Goal: Task Accomplishment & Management: Manage account settings

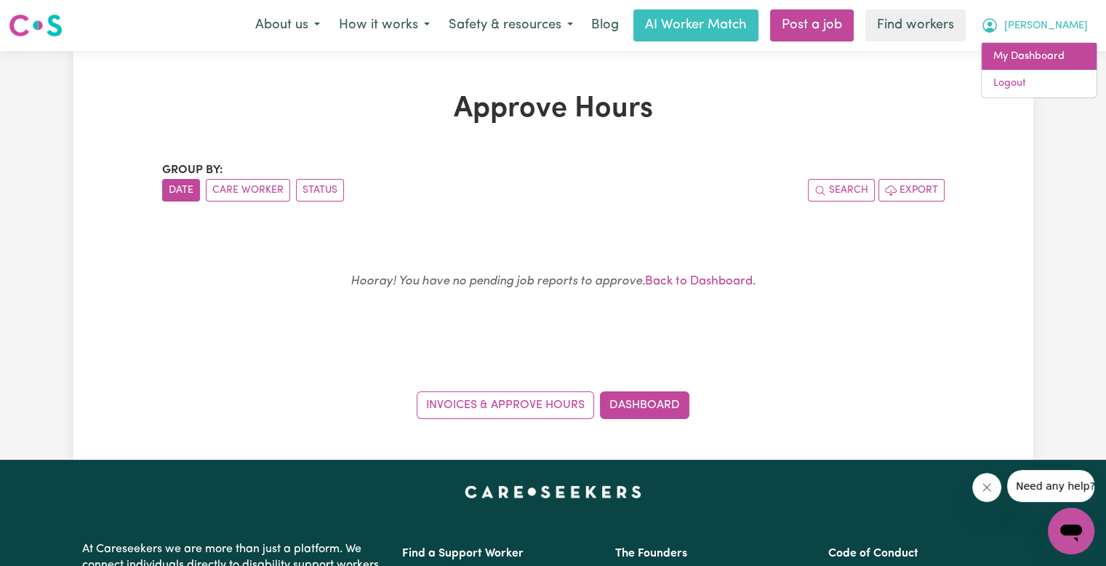
click at [1055, 60] on link "My Dashboard" at bounding box center [1038, 57] width 115 height 28
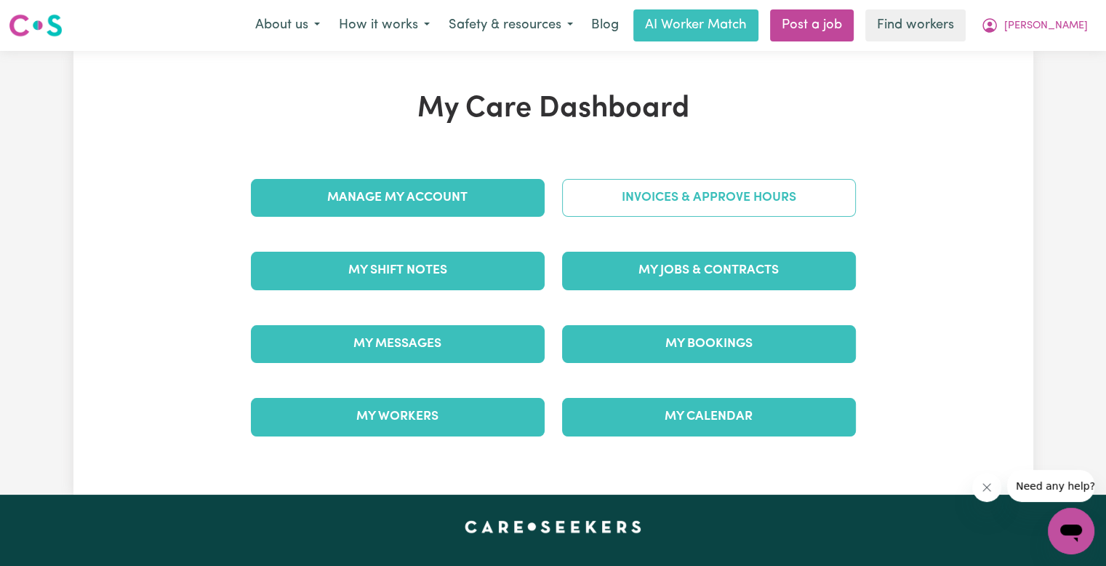
click at [848, 198] on link "Invoices & Approve Hours" at bounding box center [709, 198] width 294 height 38
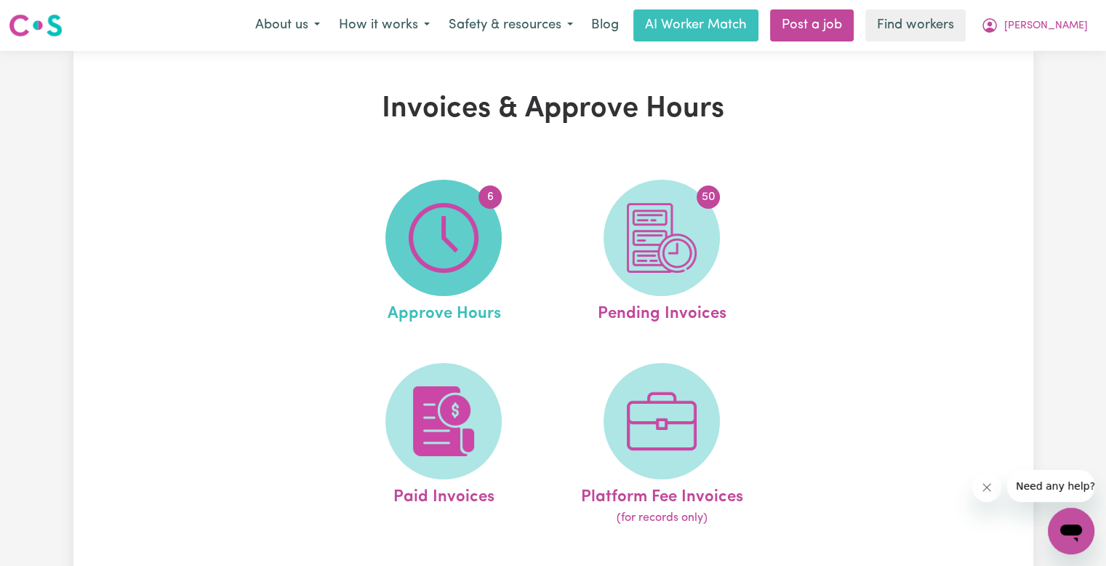
click at [451, 216] on img at bounding box center [444, 238] width 70 height 70
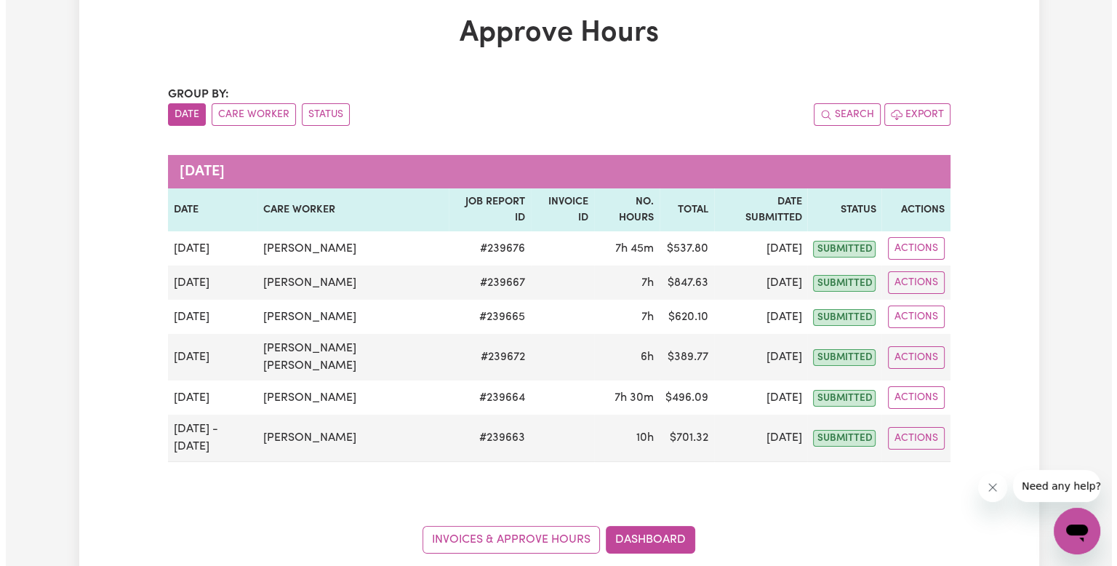
scroll to position [218, 0]
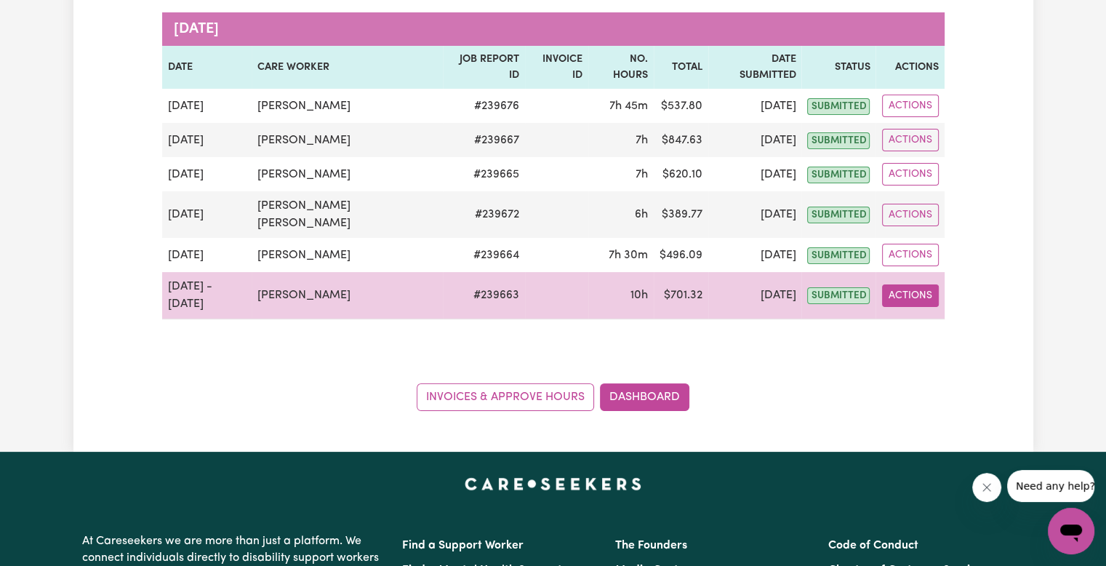
click at [908, 284] on button "Actions" at bounding box center [910, 295] width 57 height 23
click at [909, 315] on link "View Job Report" at bounding box center [949, 329] width 124 height 29
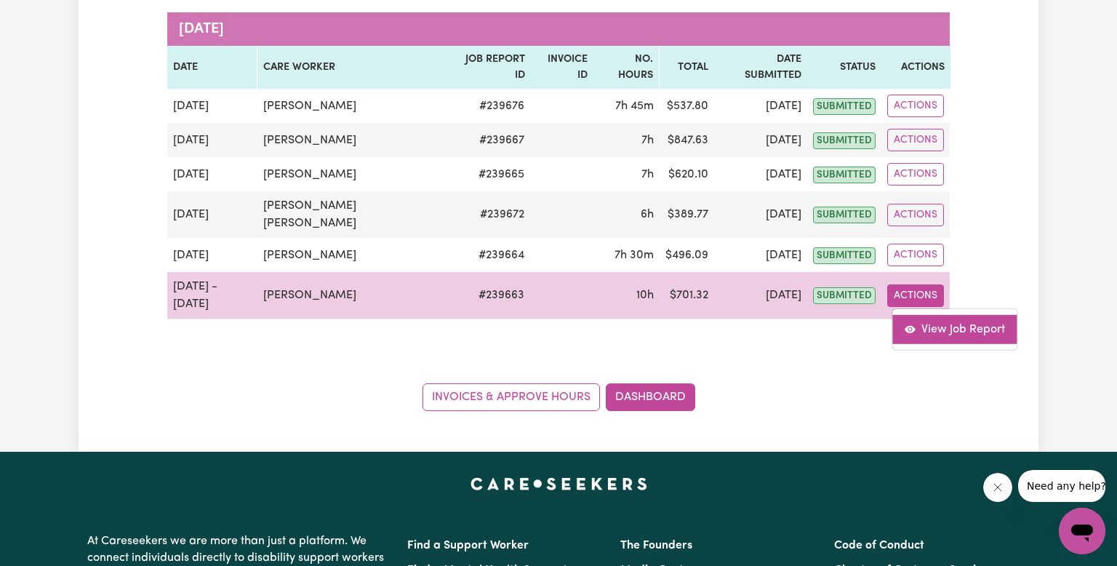
select select "pm"
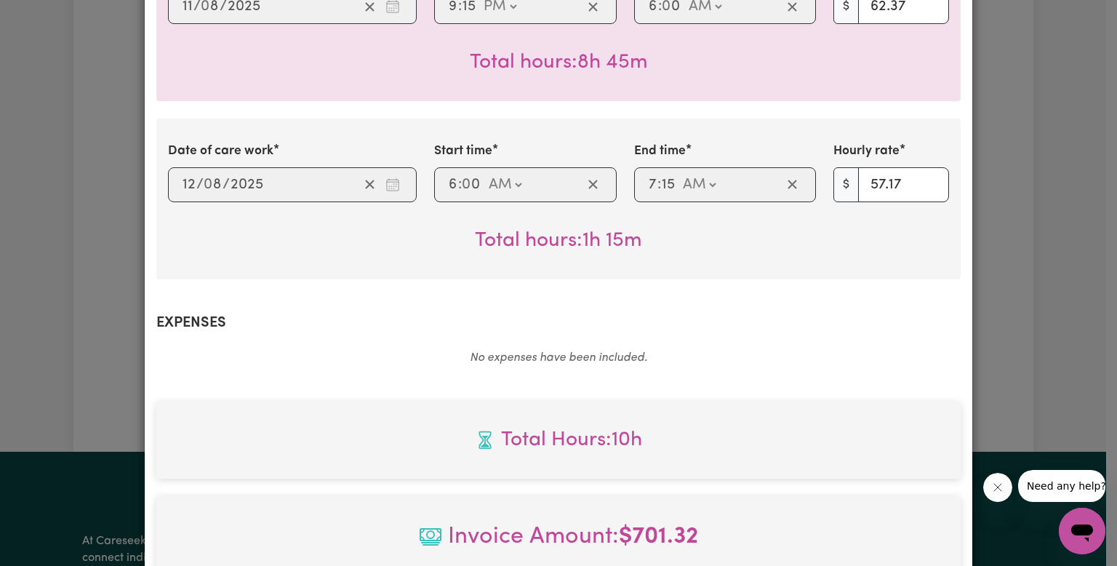
scroll to position [752, 0]
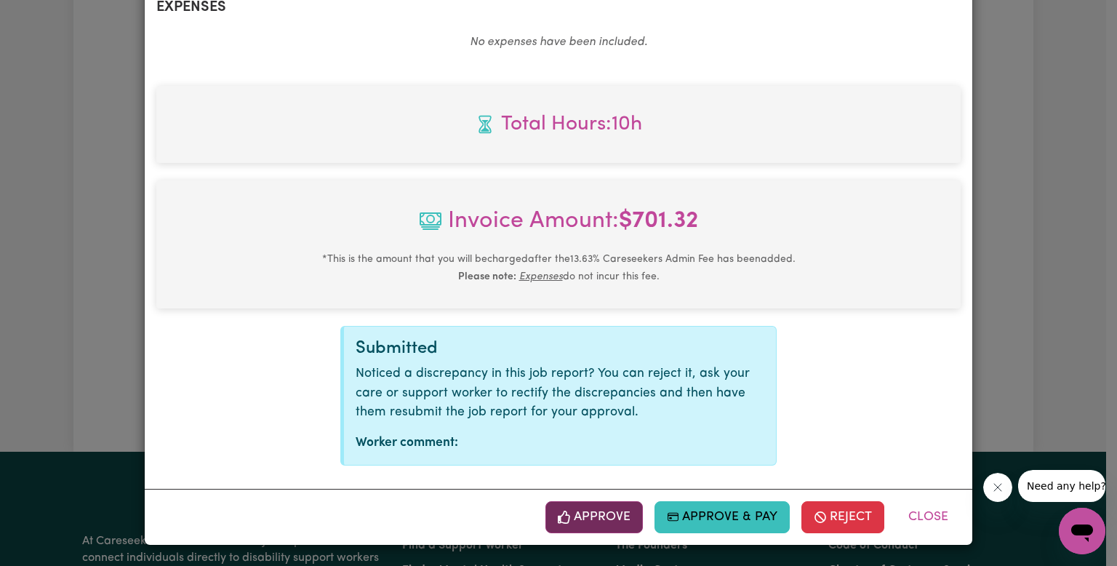
click at [600, 510] on button "Approve" at bounding box center [593, 517] width 97 height 32
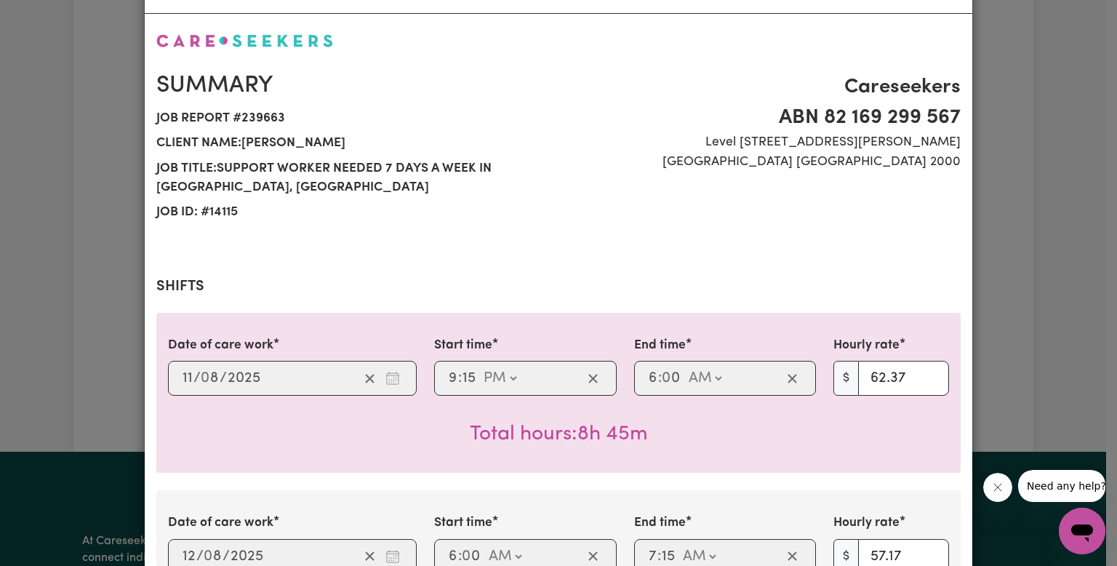
scroll to position [0, 0]
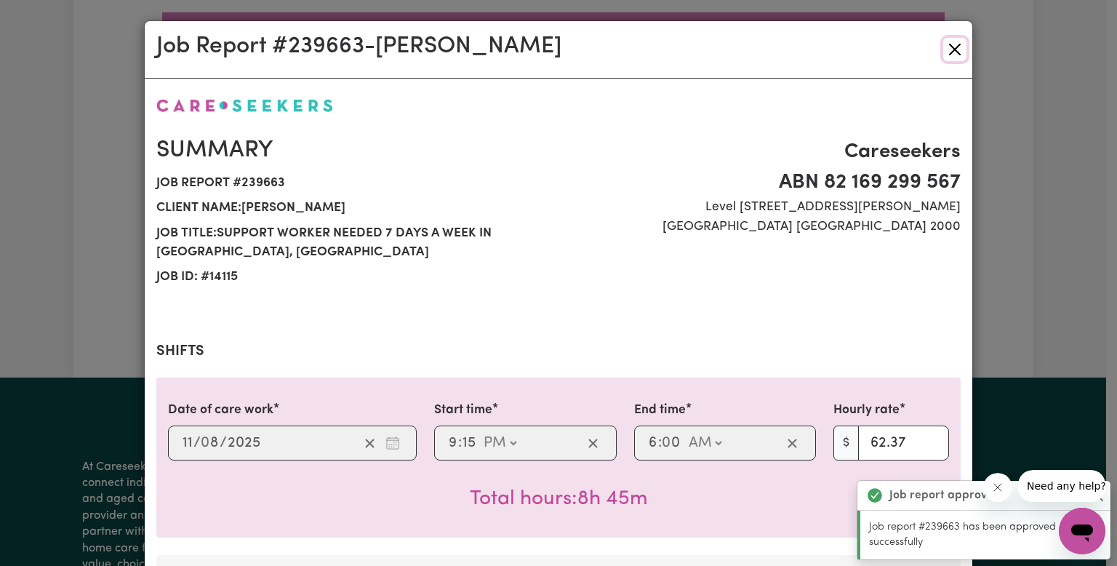
click at [954, 47] on button "Close" at bounding box center [954, 49] width 23 height 23
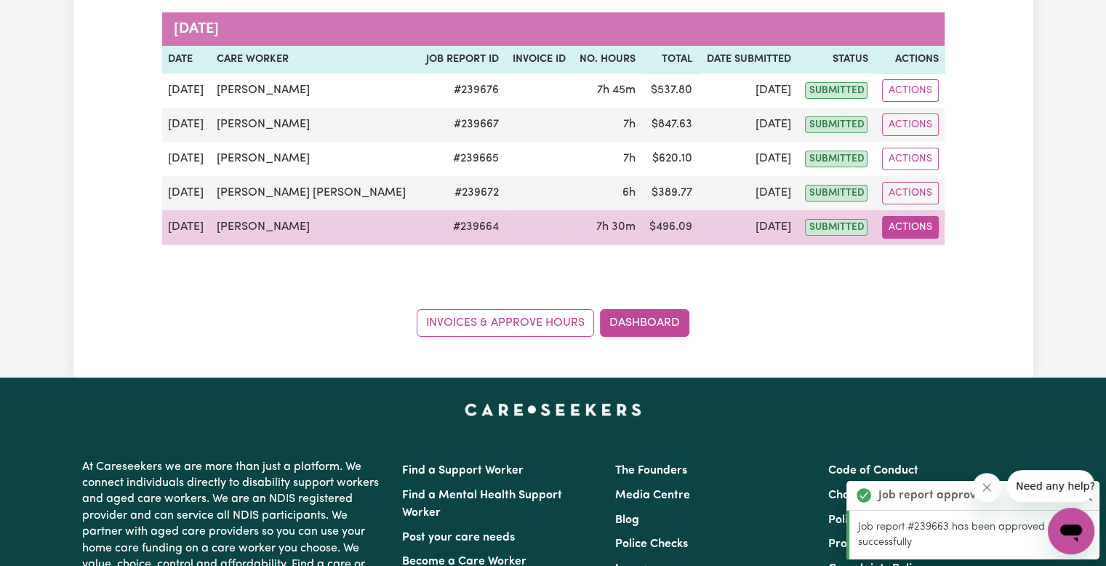
click at [916, 228] on button "Actions" at bounding box center [910, 227] width 57 height 23
click at [925, 265] on link "View Job Report" at bounding box center [951, 260] width 124 height 29
select select "pm"
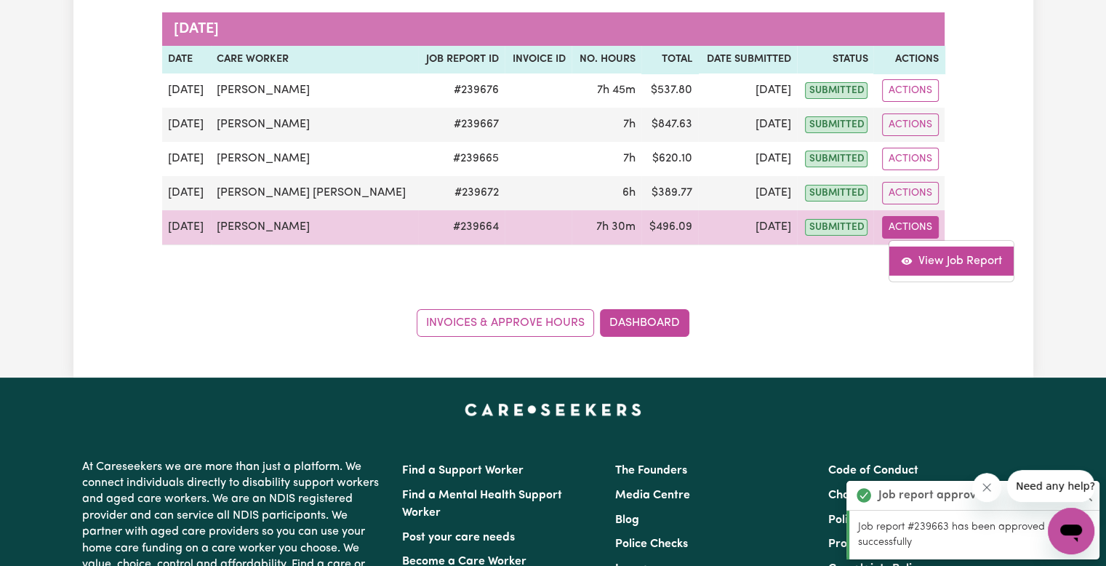
select select "pm"
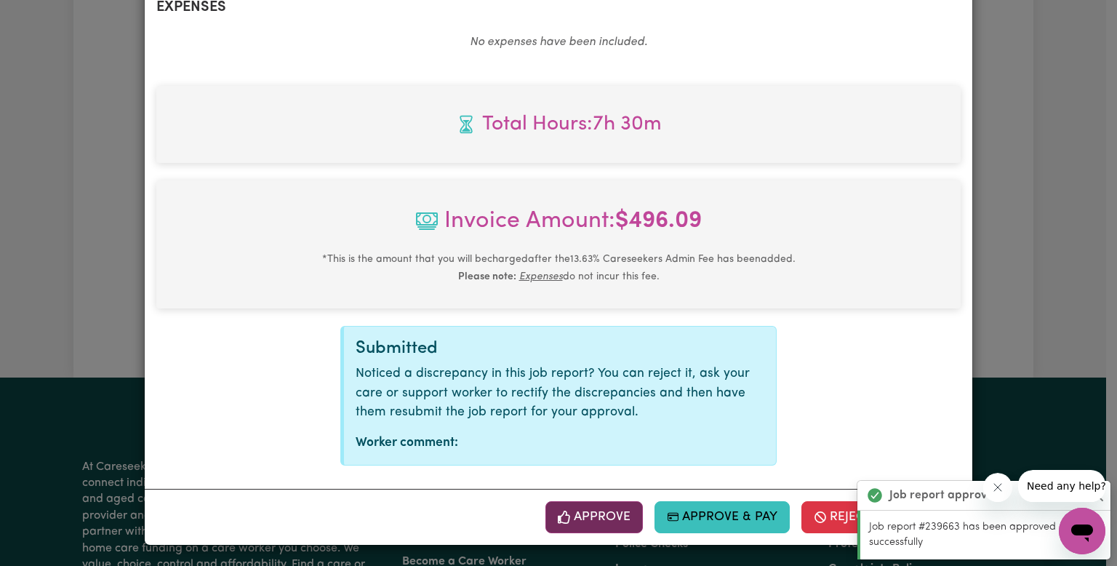
click at [616, 515] on button "Approve" at bounding box center [593, 517] width 97 height 32
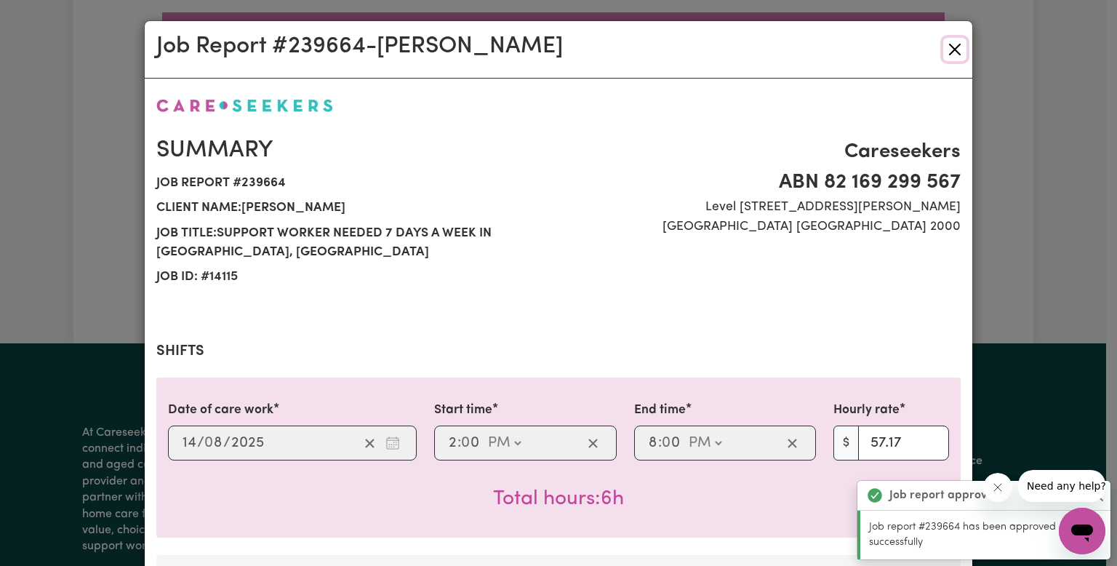
click at [948, 47] on button "Close" at bounding box center [954, 49] width 23 height 23
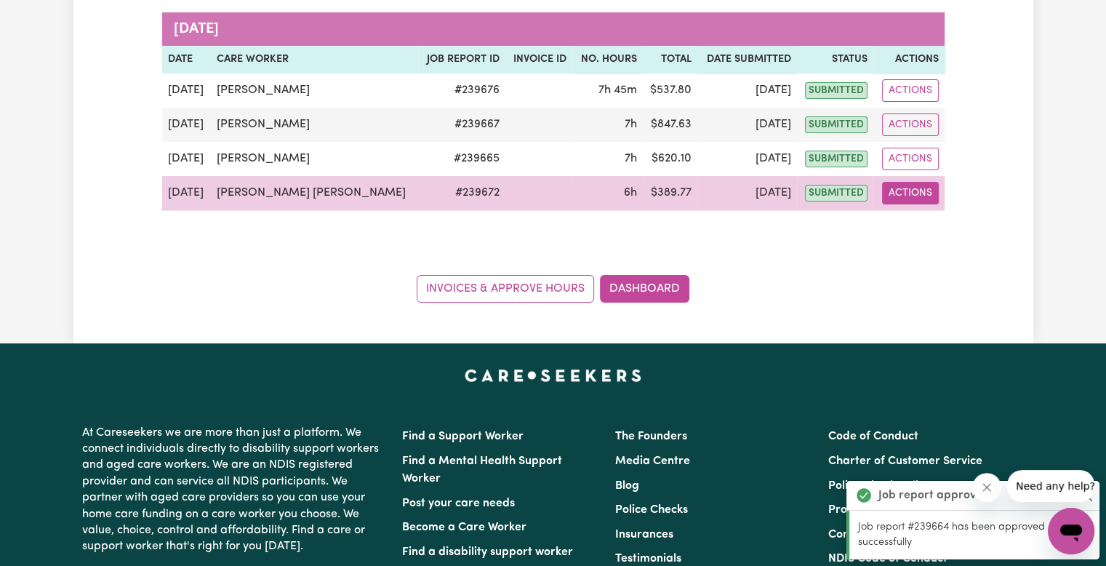
click at [909, 196] on button "Actions" at bounding box center [910, 193] width 57 height 23
click at [913, 230] on link "View Job Report" at bounding box center [951, 226] width 124 height 29
select select "pm"
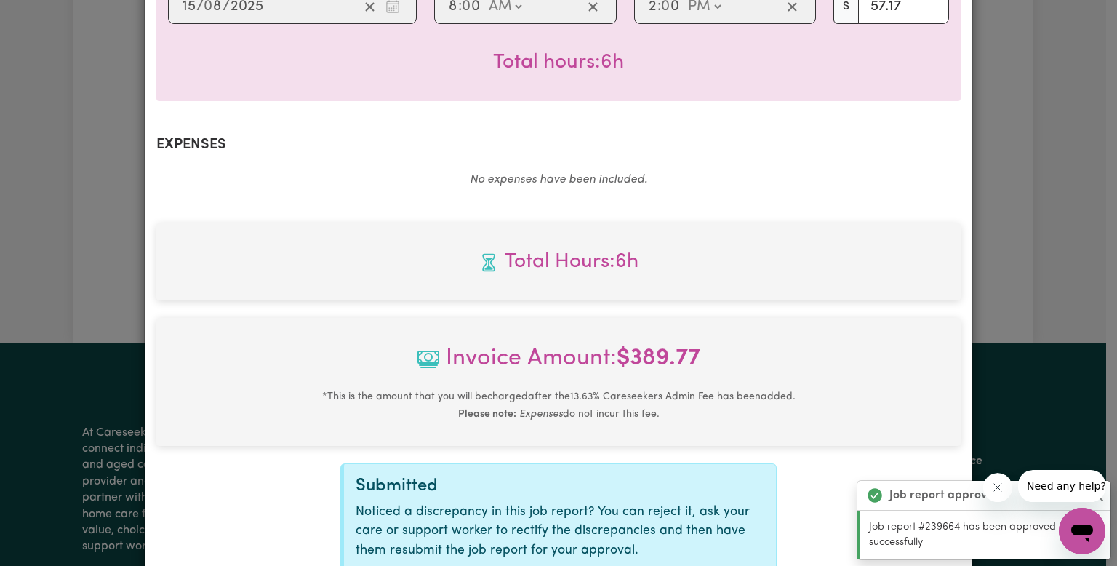
scroll to position [574, 0]
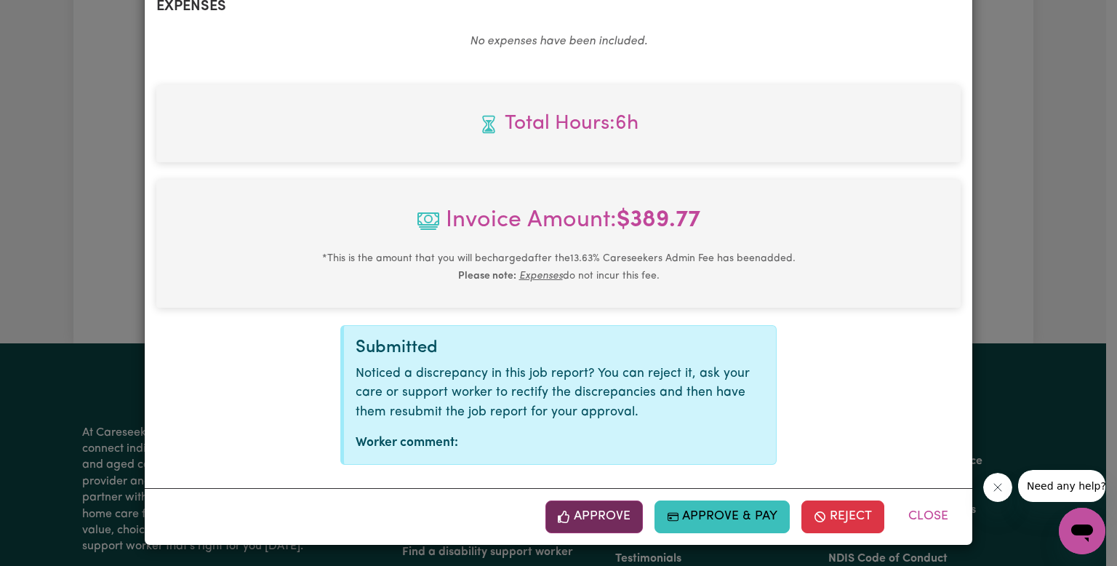
click at [590, 524] on button "Approve" at bounding box center [593, 516] width 97 height 32
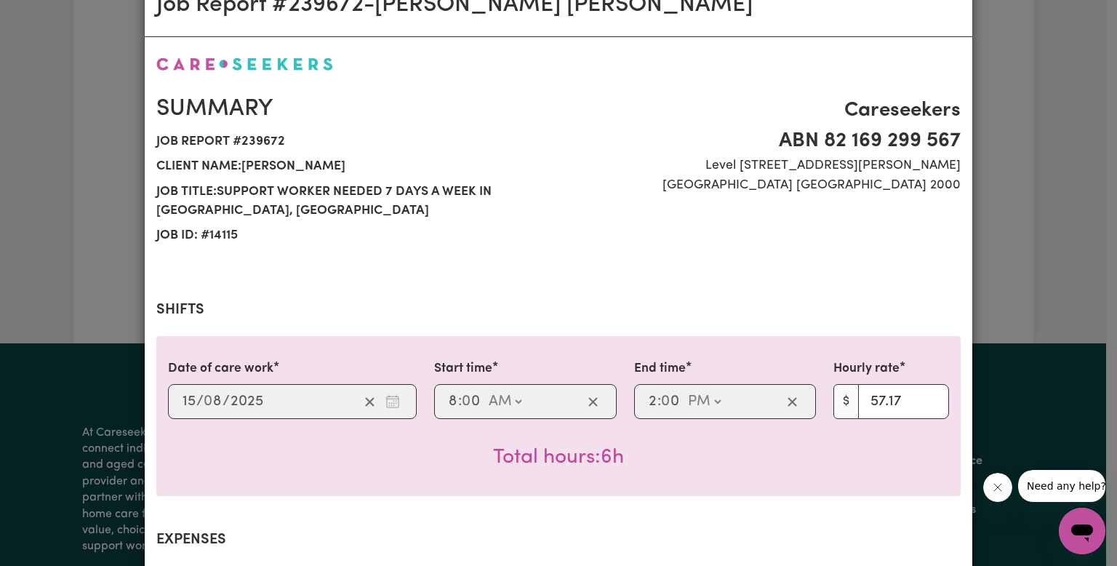
scroll to position [0, 0]
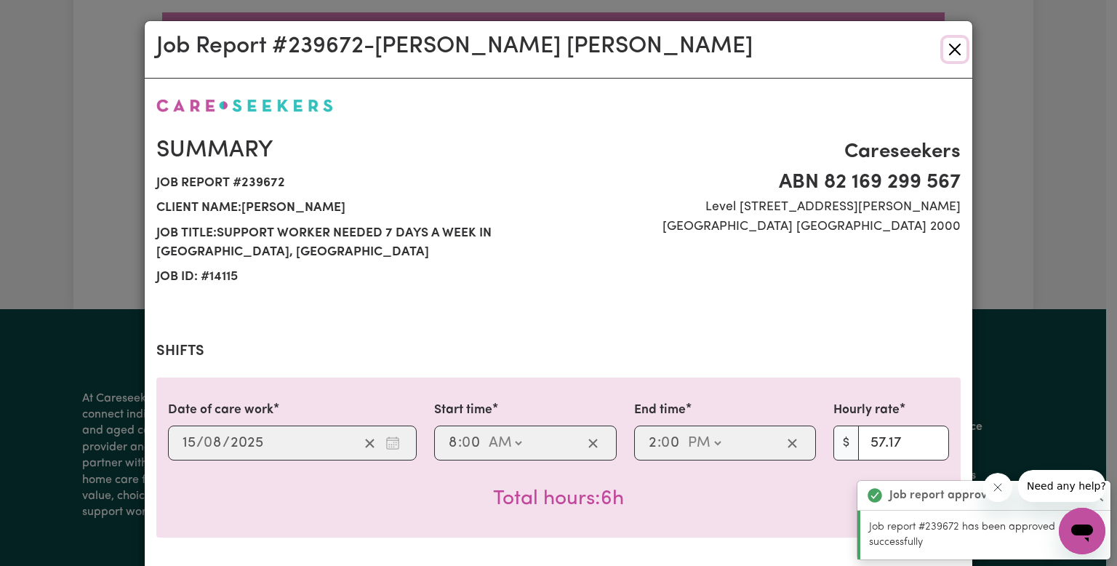
click at [952, 53] on button "Close" at bounding box center [954, 49] width 23 height 23
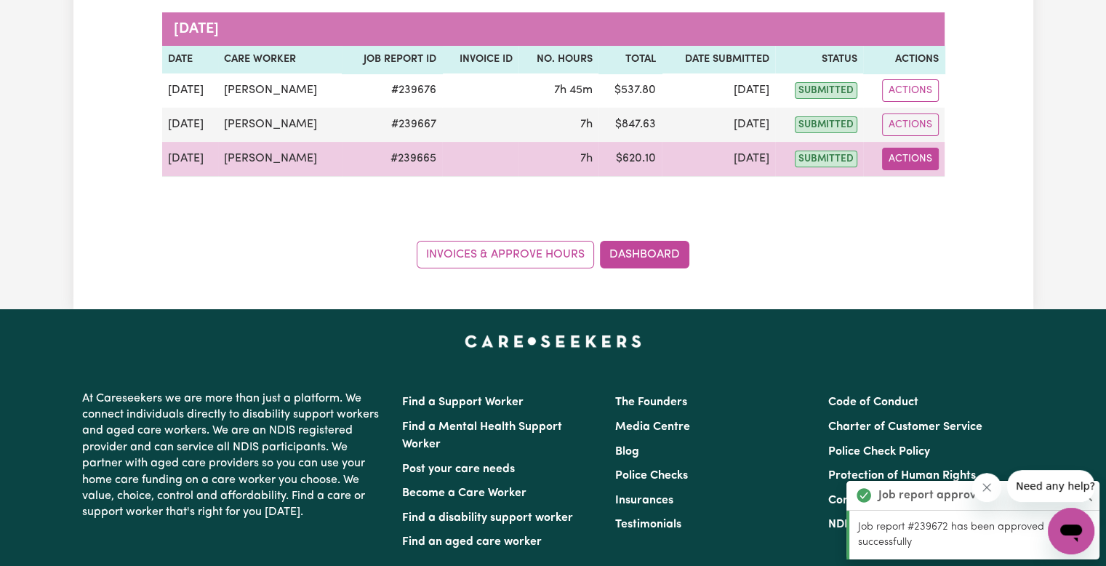
click at [901, 158] on button "Actions" at bounding box center [910, 159] width 57 height 23
click at [911, 191] on link "View Job Report" at bounding box center [944, 191] width 124 height 29
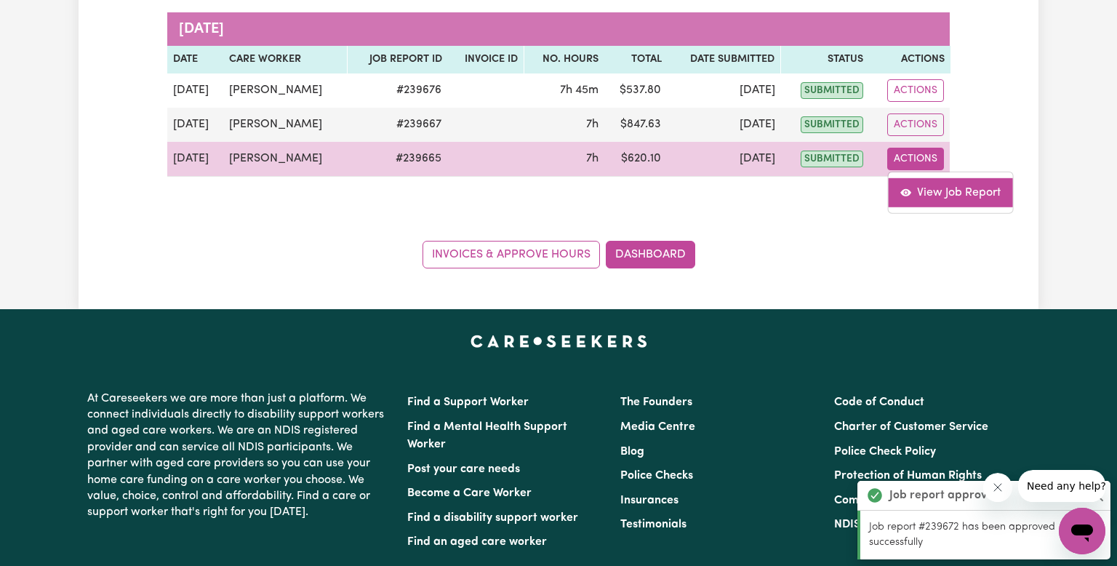
select select "pm"
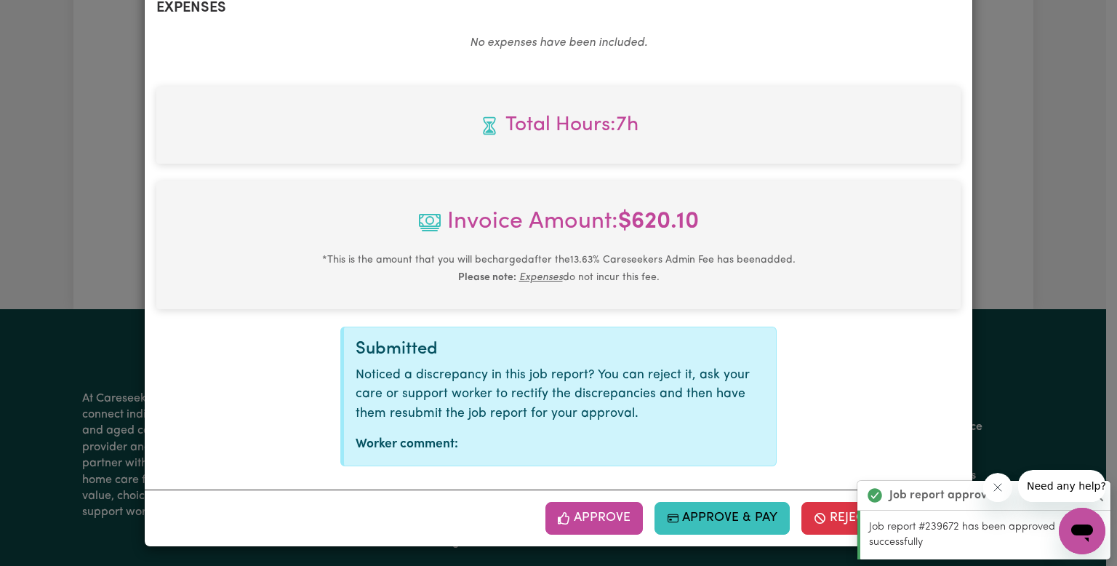
scroll to position [574, 0]
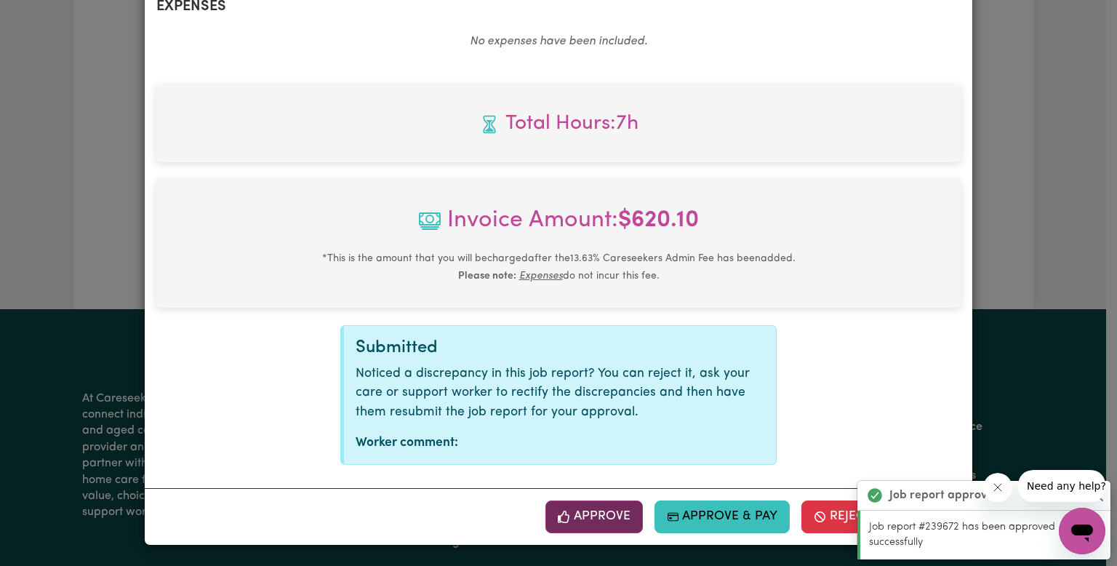
click at [596, 521] on button "Approve" at bounding box center [593, 516] width 97 height 32
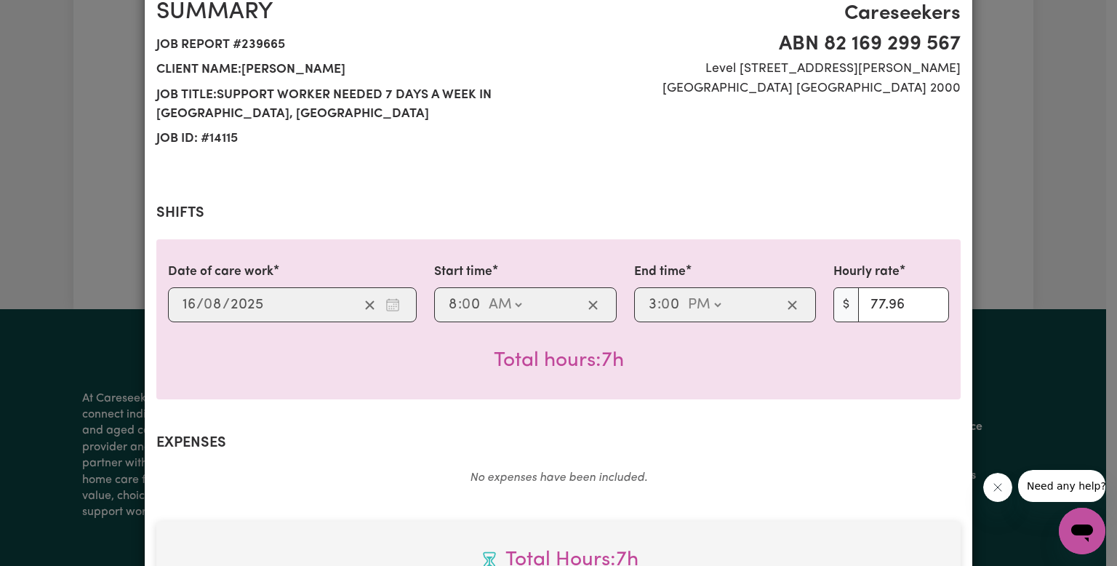
scroll to position [0, 0]
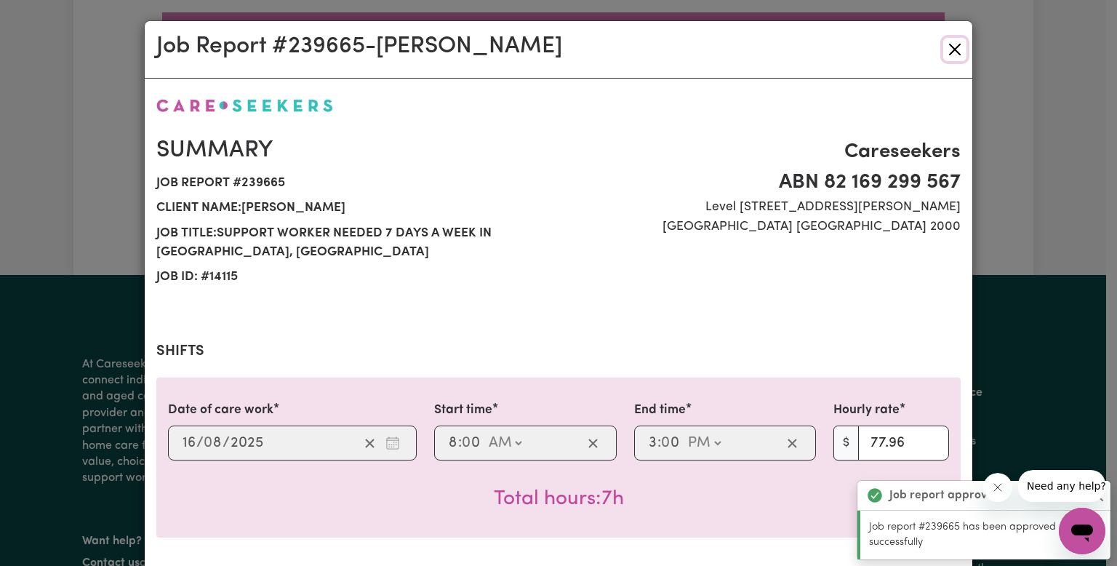
click at [950, 56] on button "Close" at bounding box center [954, 49] width 23 height 23
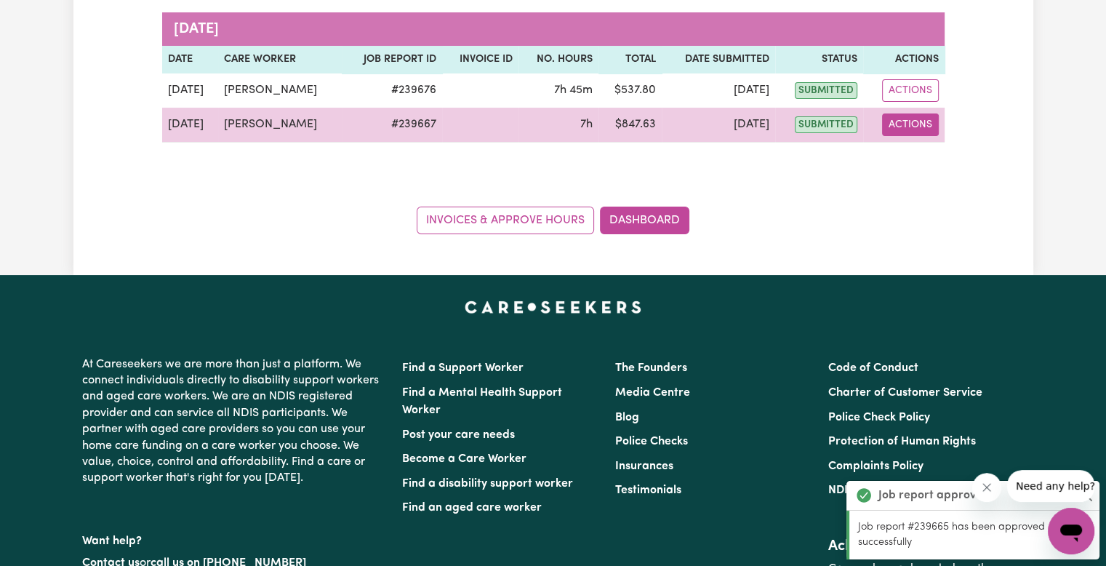
click at [925, 123] on button "Actions" at bounding box center [910, 124] width 57 height 23
click at [922, 169] on link "View Job Report" at bounding box center [944, 157] width 124 height 29
select select "pm"
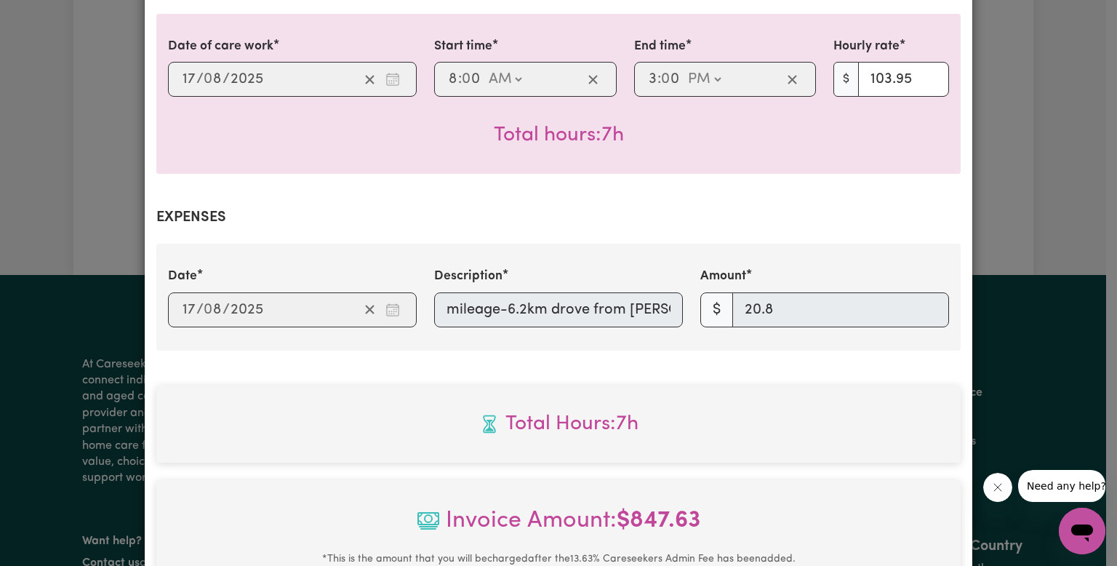
scroll to position [0, 691]
click at [814, 323] on div "Date [DATE] 17 / 0 8 / 2025 Description mileage-6.2km drove from [PERSON_NAME]'…" at bounding box center [558, 297] width 798 height 60
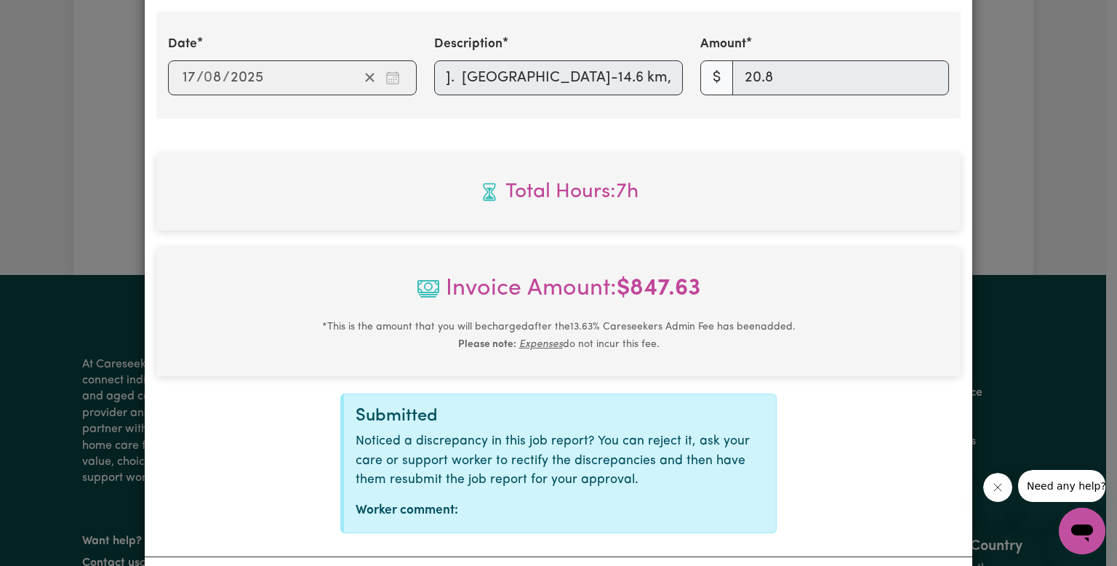
scroll to position [663, 0]
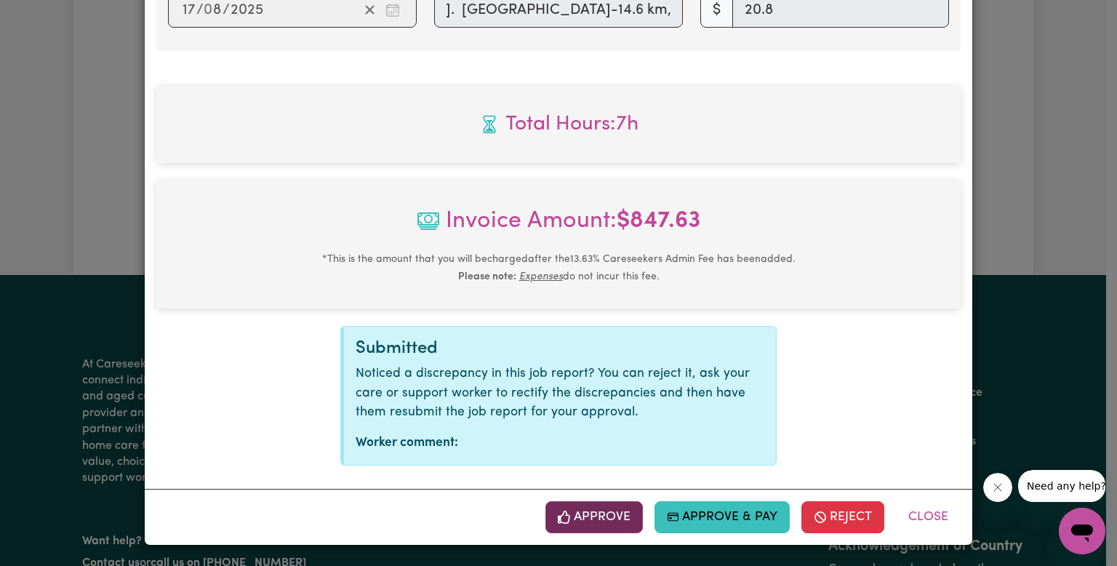
click at [558, 517] on icon "button" at bounding box center [564, 516] width 12 height 13
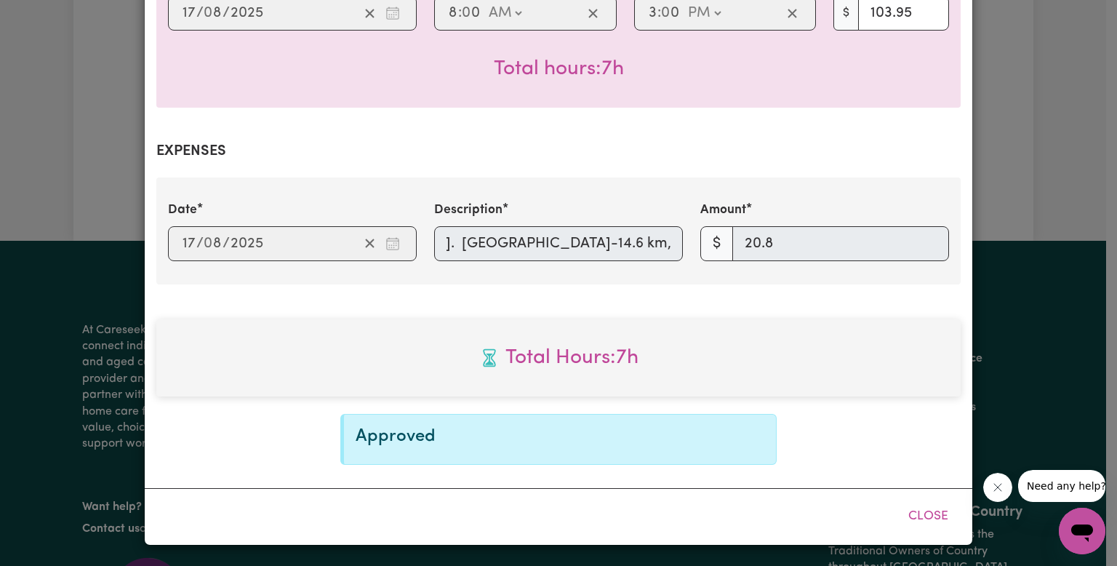
scroll to position [428, 0]
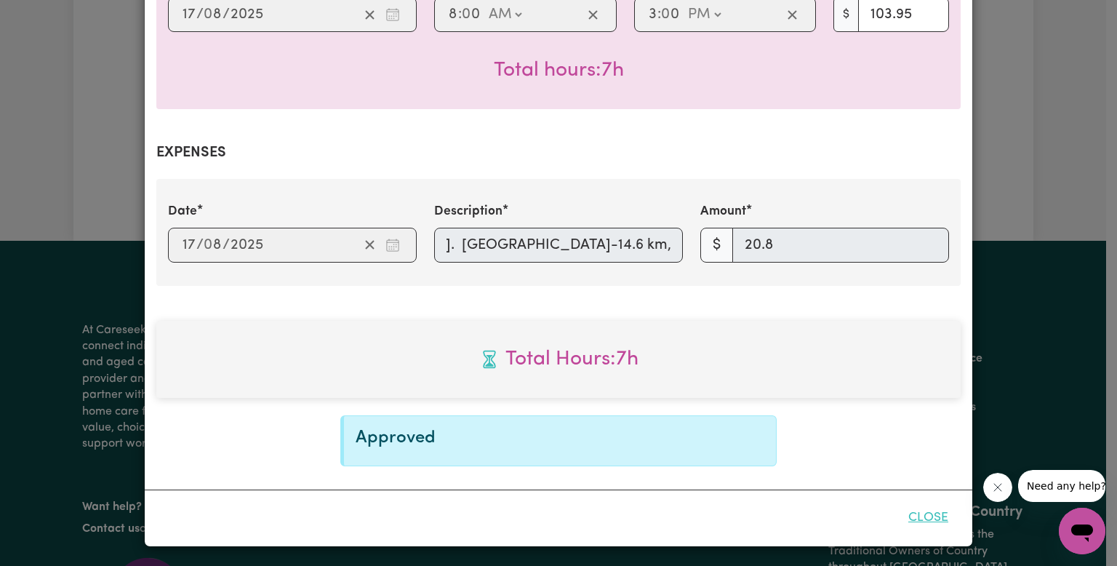
click at [938, 517] on button "Close" at bounding box center [928, 518] width 65 height 32
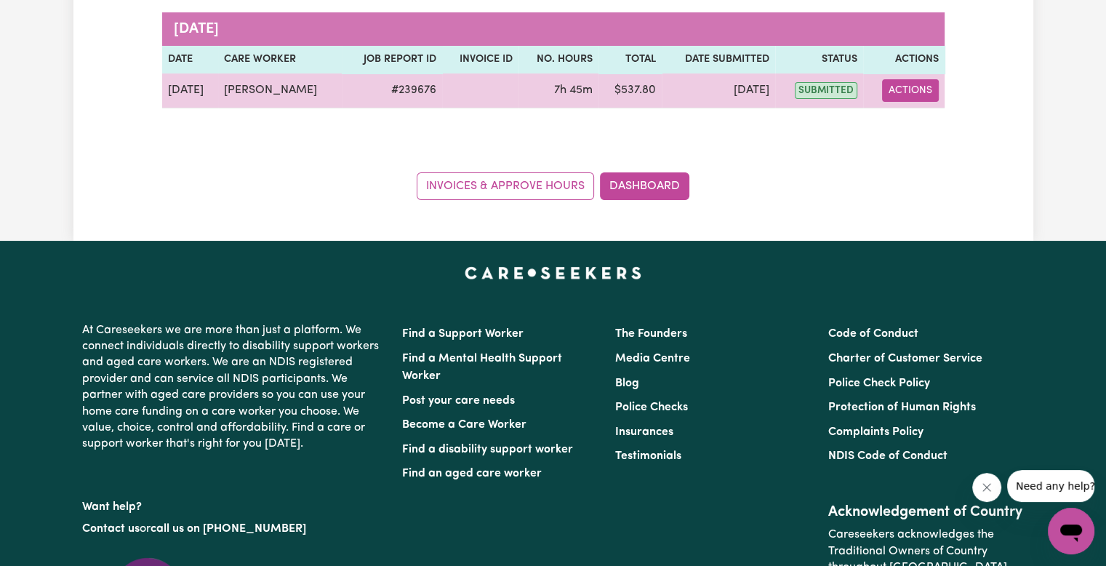
click at [915, 79] on button "Actions" at bounding box center [910, 90] width 57 height 23
click at [918, 119] on link "View Job Report" at bounding box center [947, 123] width 124 height 29
select select "pm"
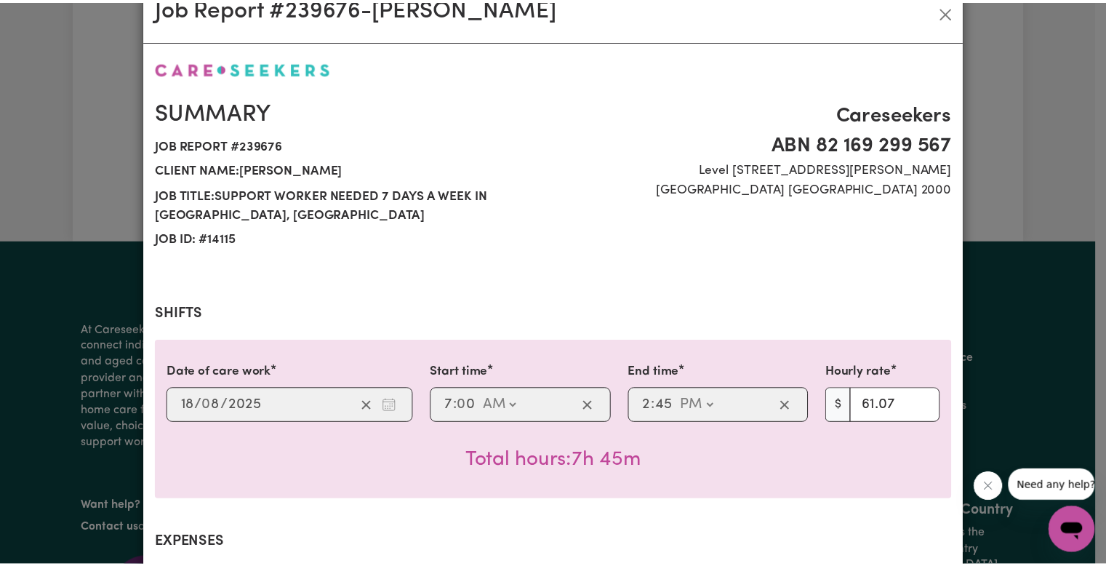
scroll to position [0, 0]
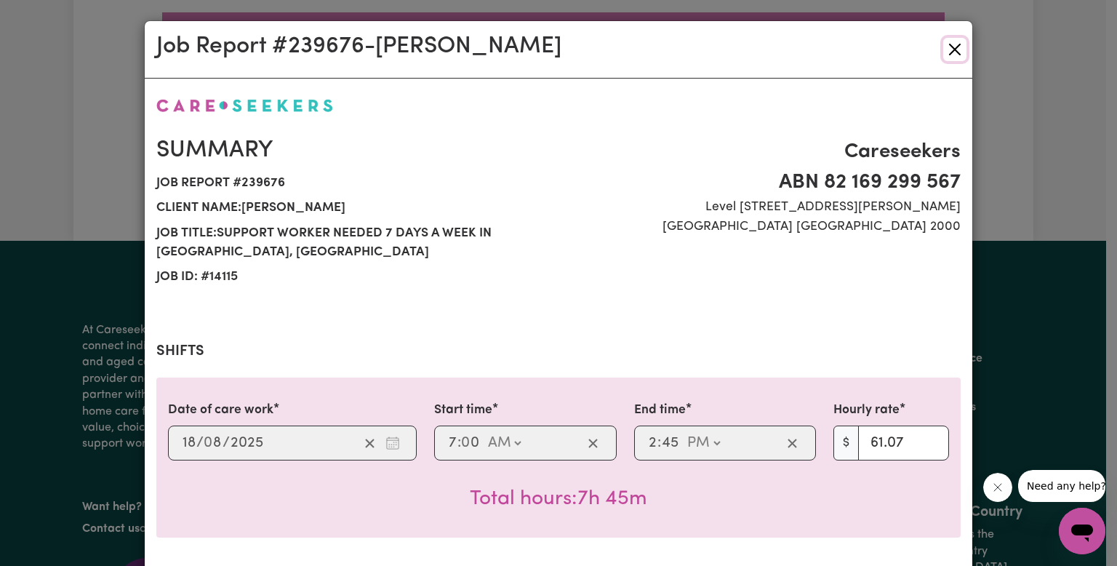
click at [948, 53] on button "Close" at bounding box center [954, 49] width 23 height 23
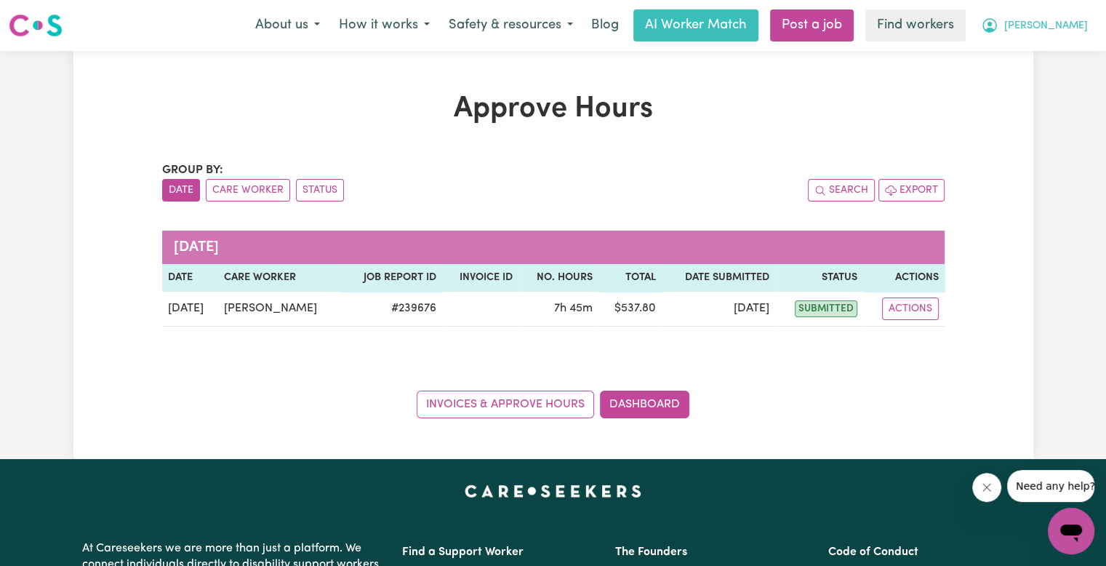
click at [1063, 30] on span "[PERSON_NAME]" at bounding box center [1046, 26] width 84 height 16
click at [1044, 84] on link "Logout" at bounding box center [1038, 84] width 115 height 28
